Goal: Transaction & Acquisition: Obtain resource

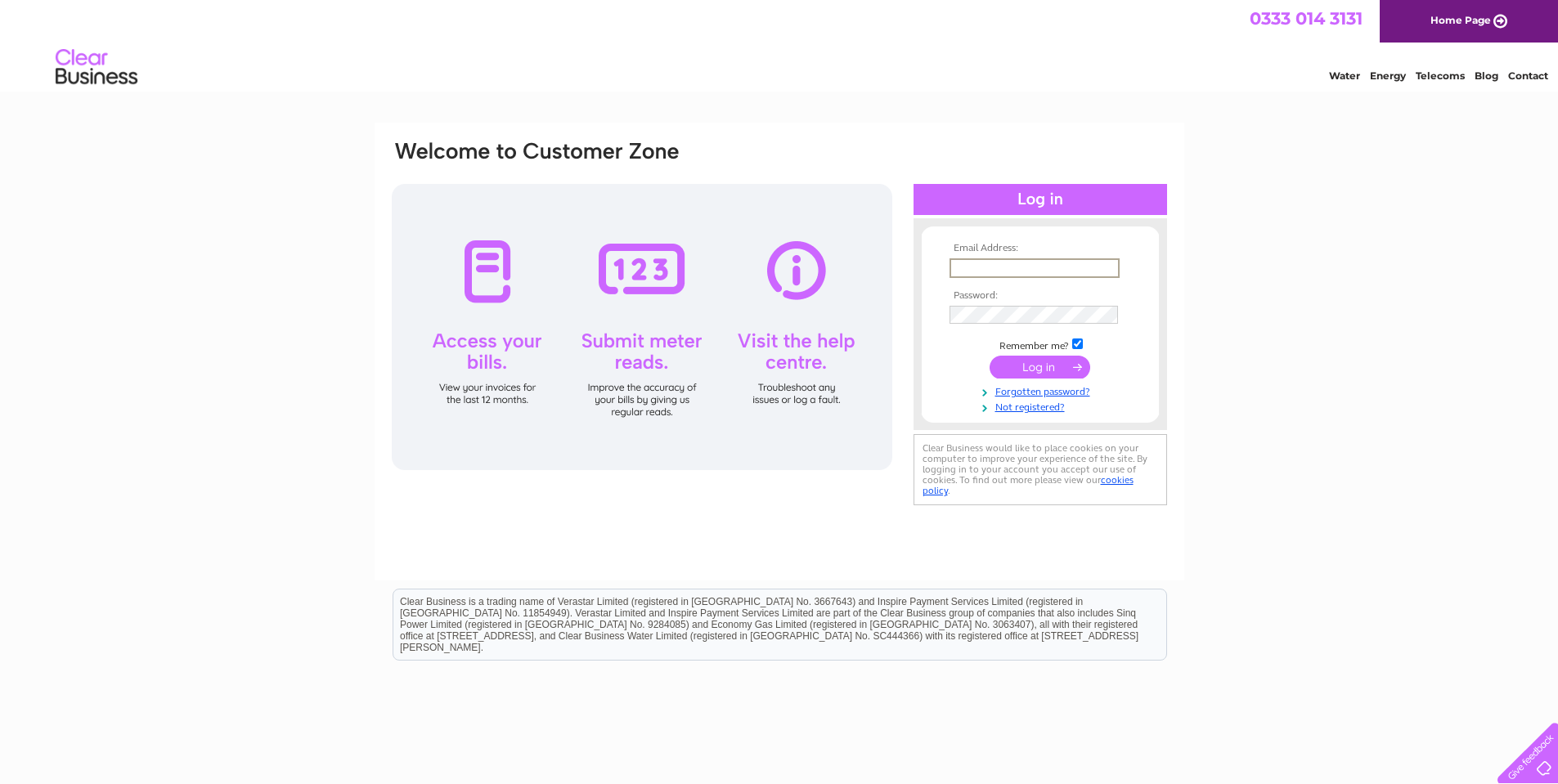
type input "[EMAIL_ADDRESS][DOMAIN_NAME]"
click at [1030, 376] on input "submit" at bounding box center [1040, 365] width 101 height 23
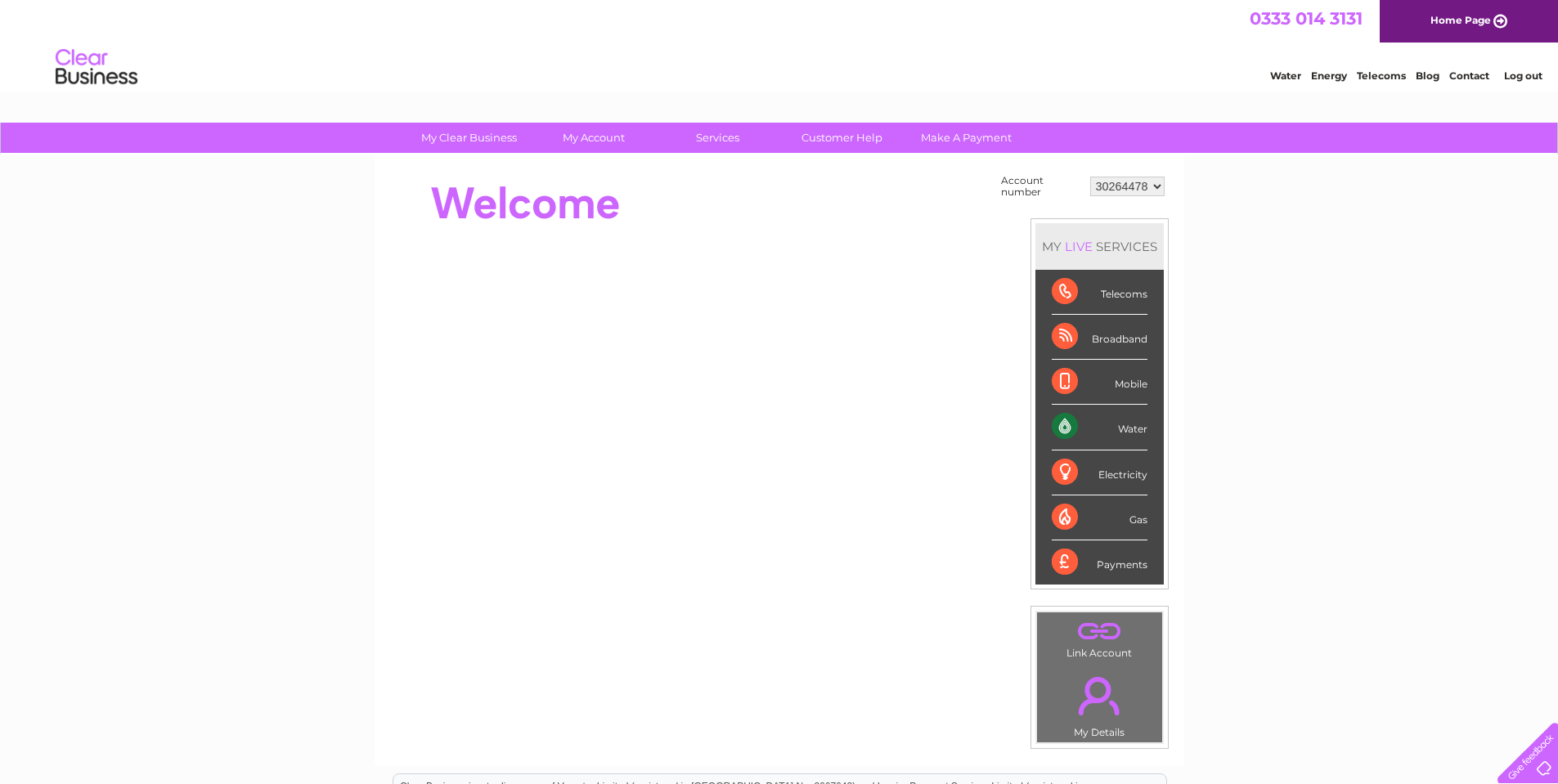
click at [1147, 193] on select "30264478" at bounding box center [1127, 186] width 74 height 19
click at [1090, 177] on select "30264478" at bounding box center [1127, 186] width 74 height 19
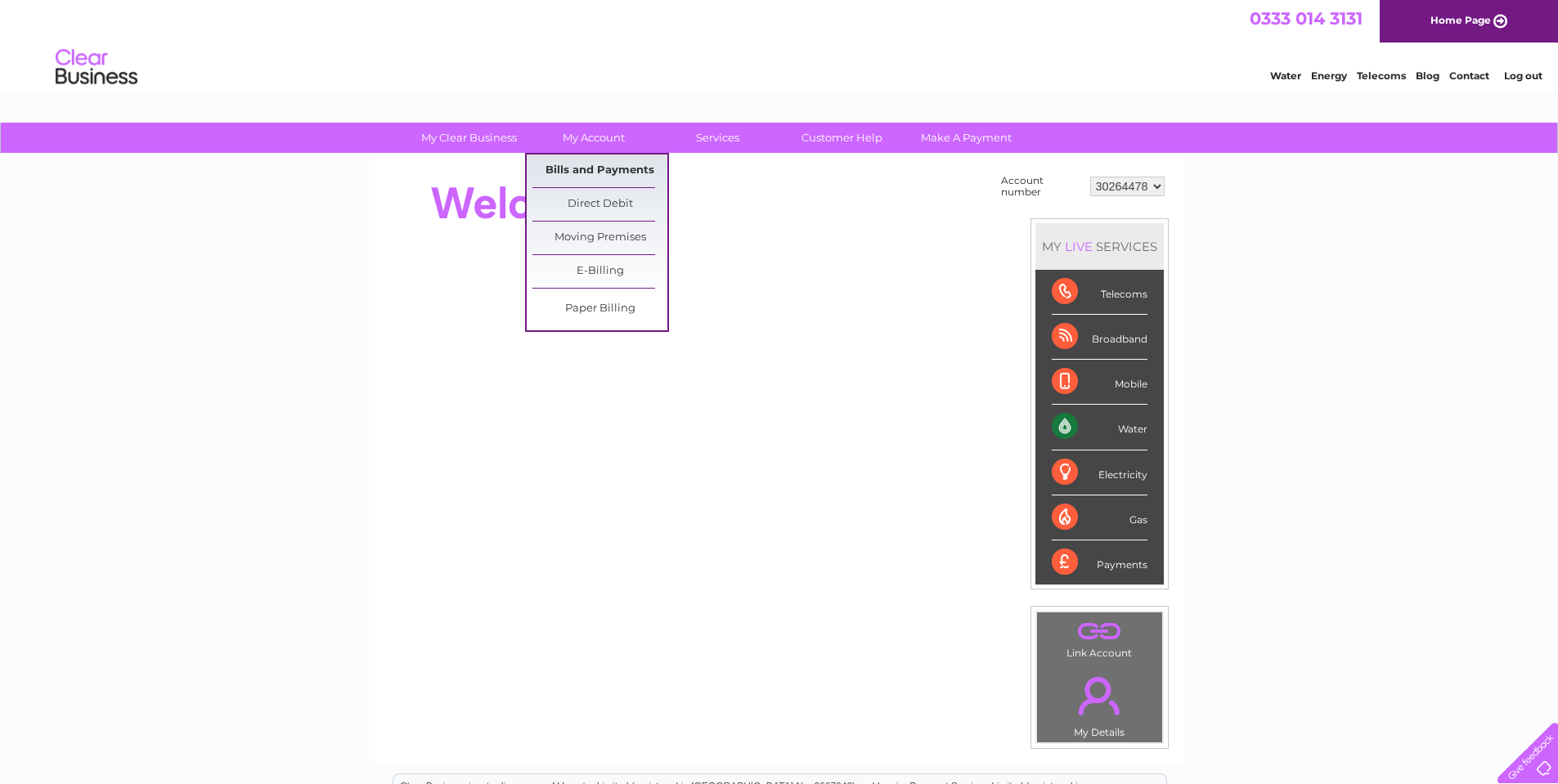
click at [603, 171] on link "Bills and Payments" at bounding box center [600, 171] width 135 height 33
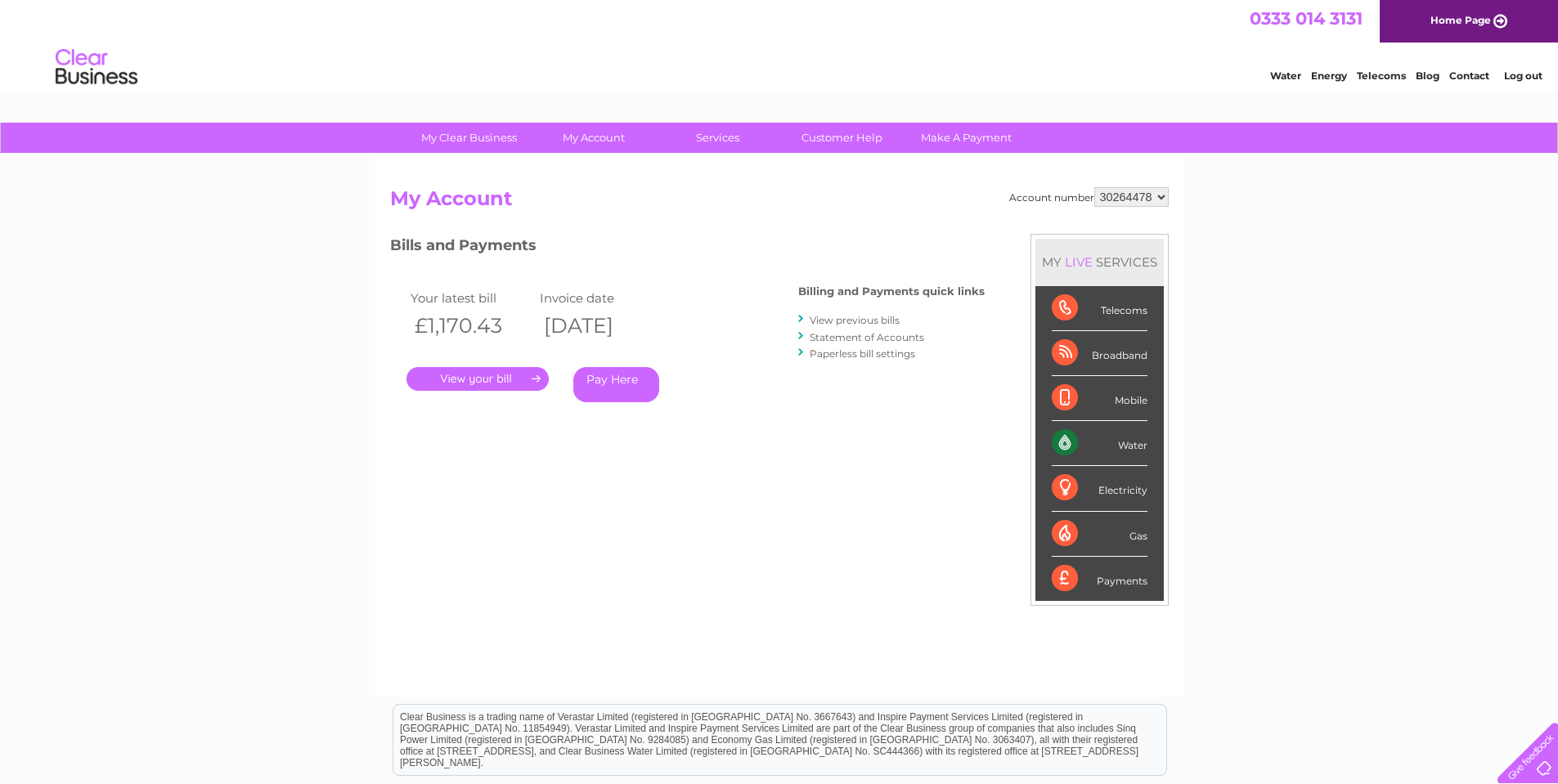
click at [501, 376] on link "." at bounding box center [477, 379] width 142 height 24
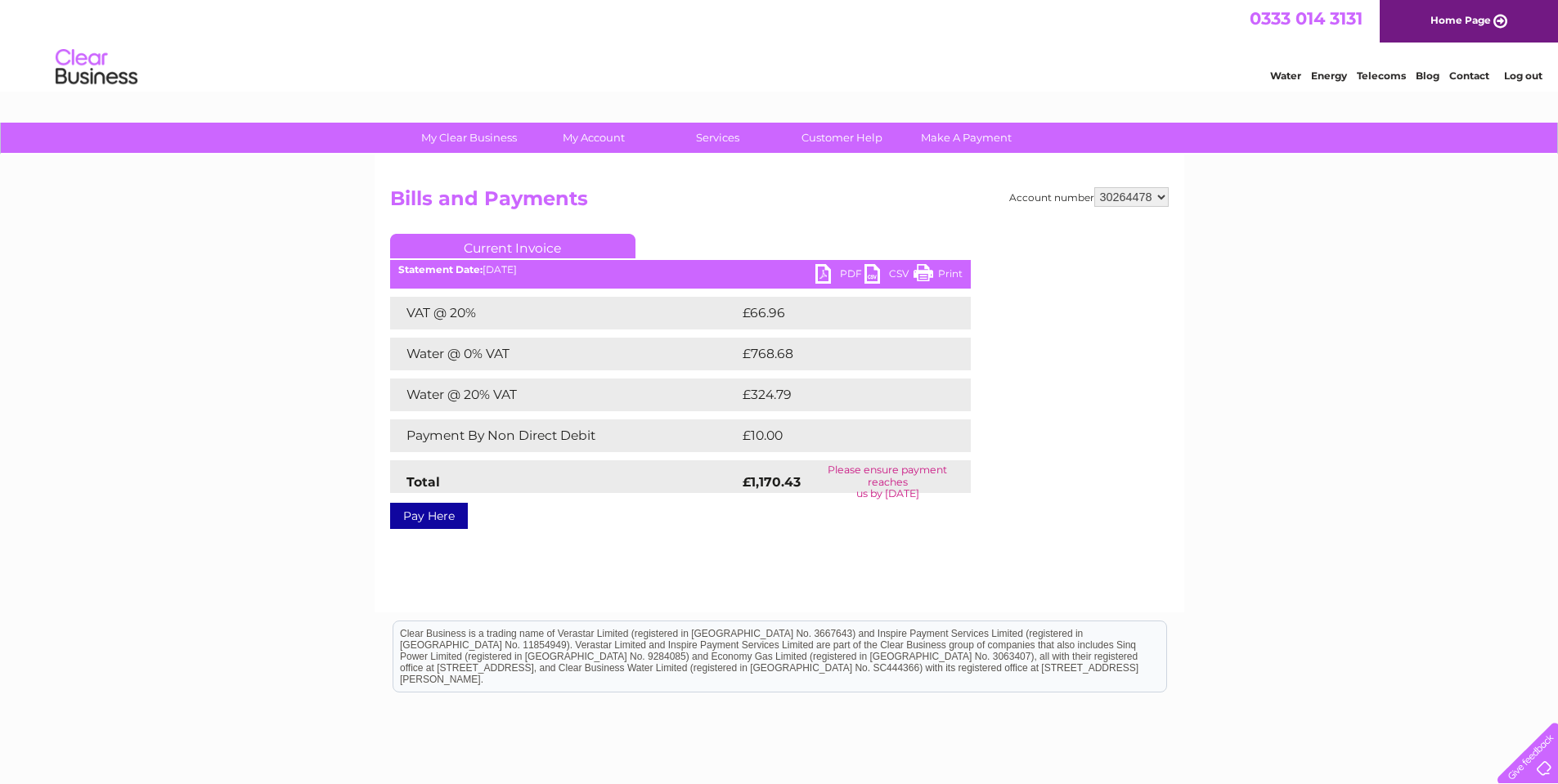
click at [813, 277] on div "PDF CSV Print Statement Date: 09/09/2025" at bounding box center [681, 276] width 580 height 24
click at [820, 277] on link "PDF" at bounding box center [840, 276] width 49 height 24
